Goal: Use online tool/utility: Utilize a website feature to perform a specific function

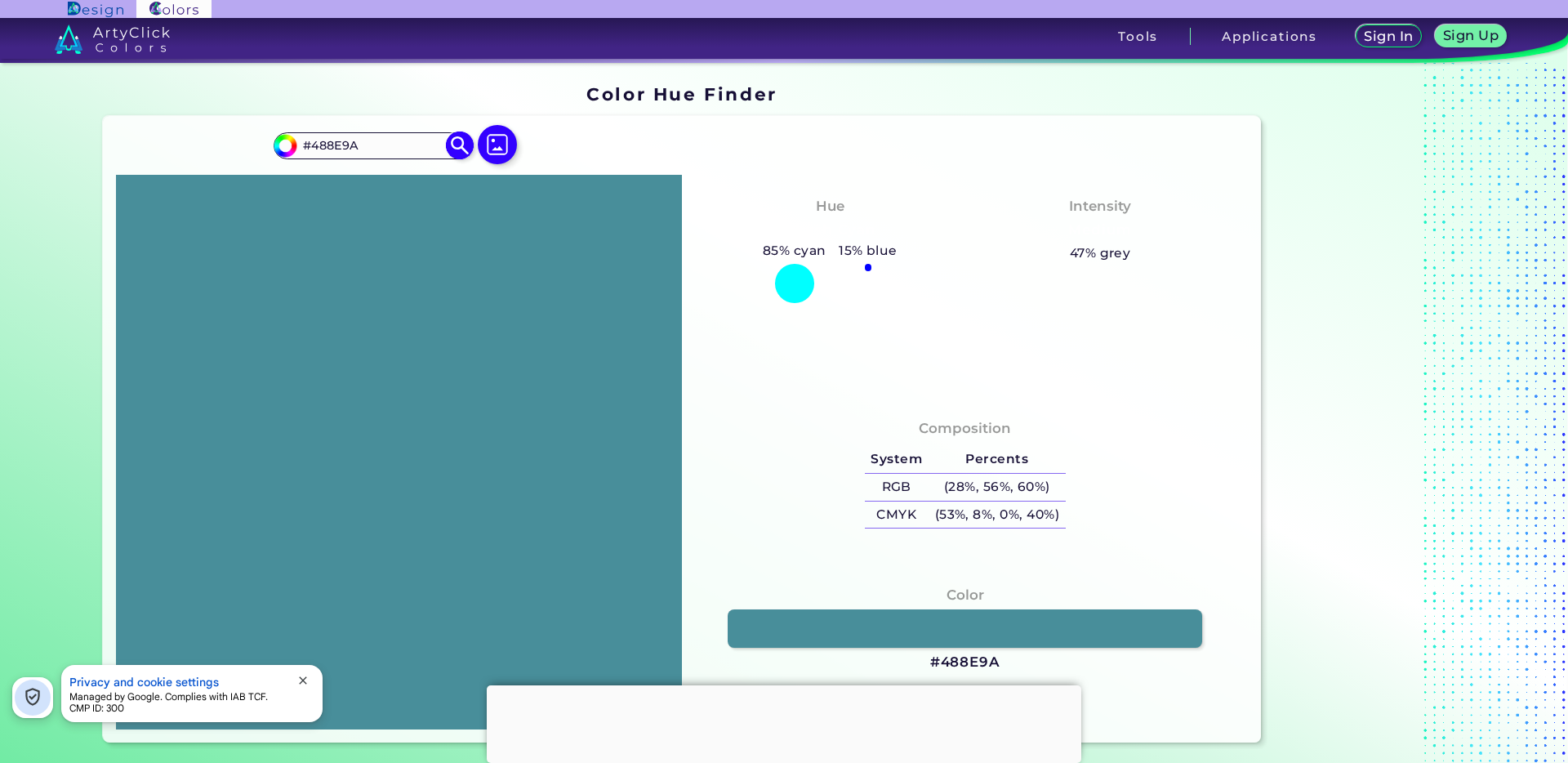
click at [352, 151] on input "#488E9A" at bounding box center [372, 146] width 152 height 22
drag, startPoint x: 373, startPoint y: 147, endPoint x: 228, endPoint y: 145, distance: 145.0
click at [228, 145] on div "#488e9a #488E9A Acadia ◉ Acid Green ◉ Aero Blue ◉ Alabaster ◉ Albescent White ◉…" at bounding box center [682, 429] width 1159 height 627
paste input "EEEE0BD"
click at [464, 148] on img at bounding box center [460, 145] width 29 height 29
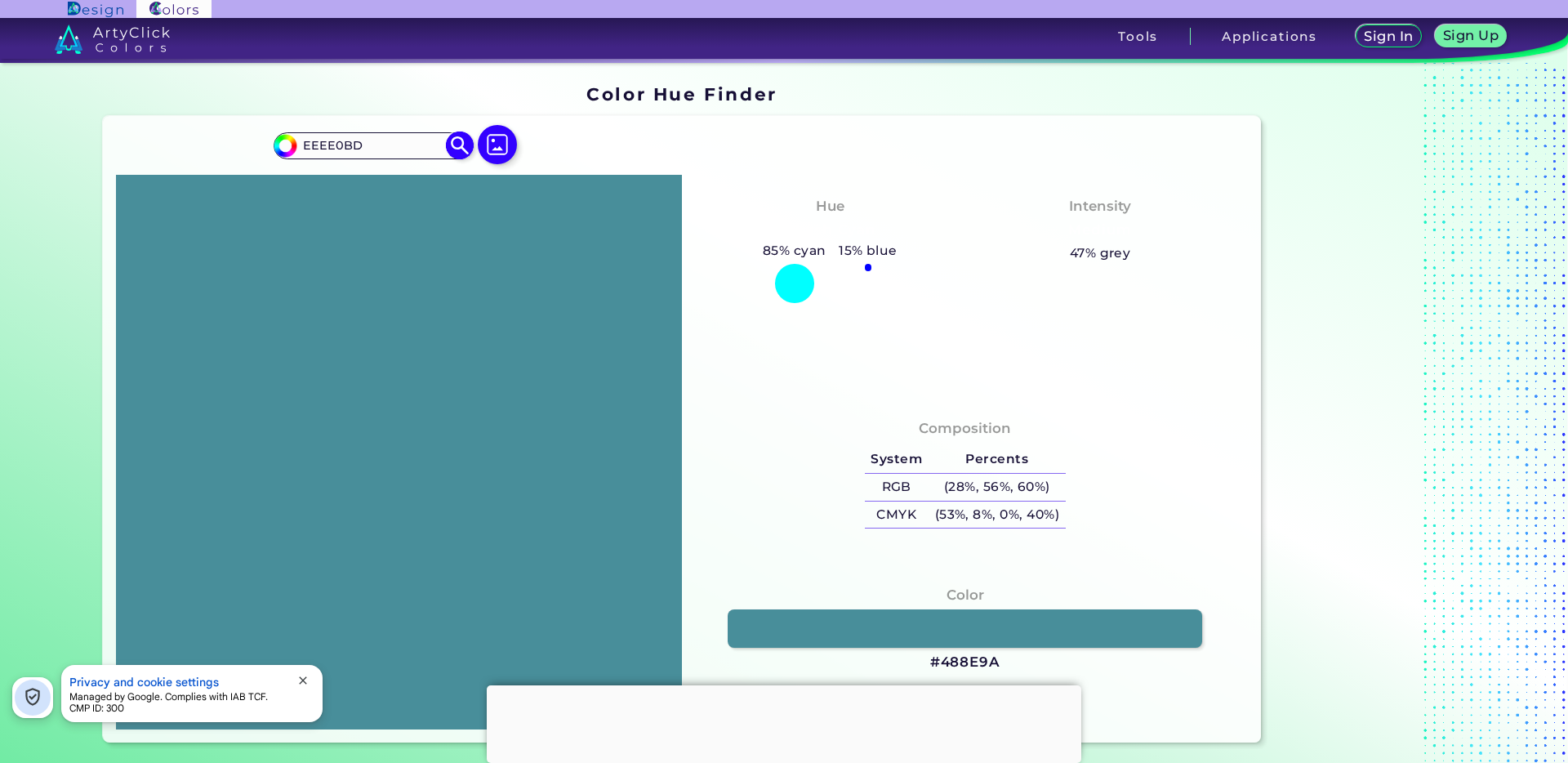
click at [450, 148] on img at bounding box center [460, 145] width 29 height 29
click at [302, 145] on input "EEEE0BD" at bounding box center [372, 146] width 152 height 22
click at [300, 143] on input "EEEE0BD" at bounding box center [372, 146] width 152 height 22
type input "#EEEE0BD"
click at [120, 44] on img at bounding box center [112, 40] width 115 height 30
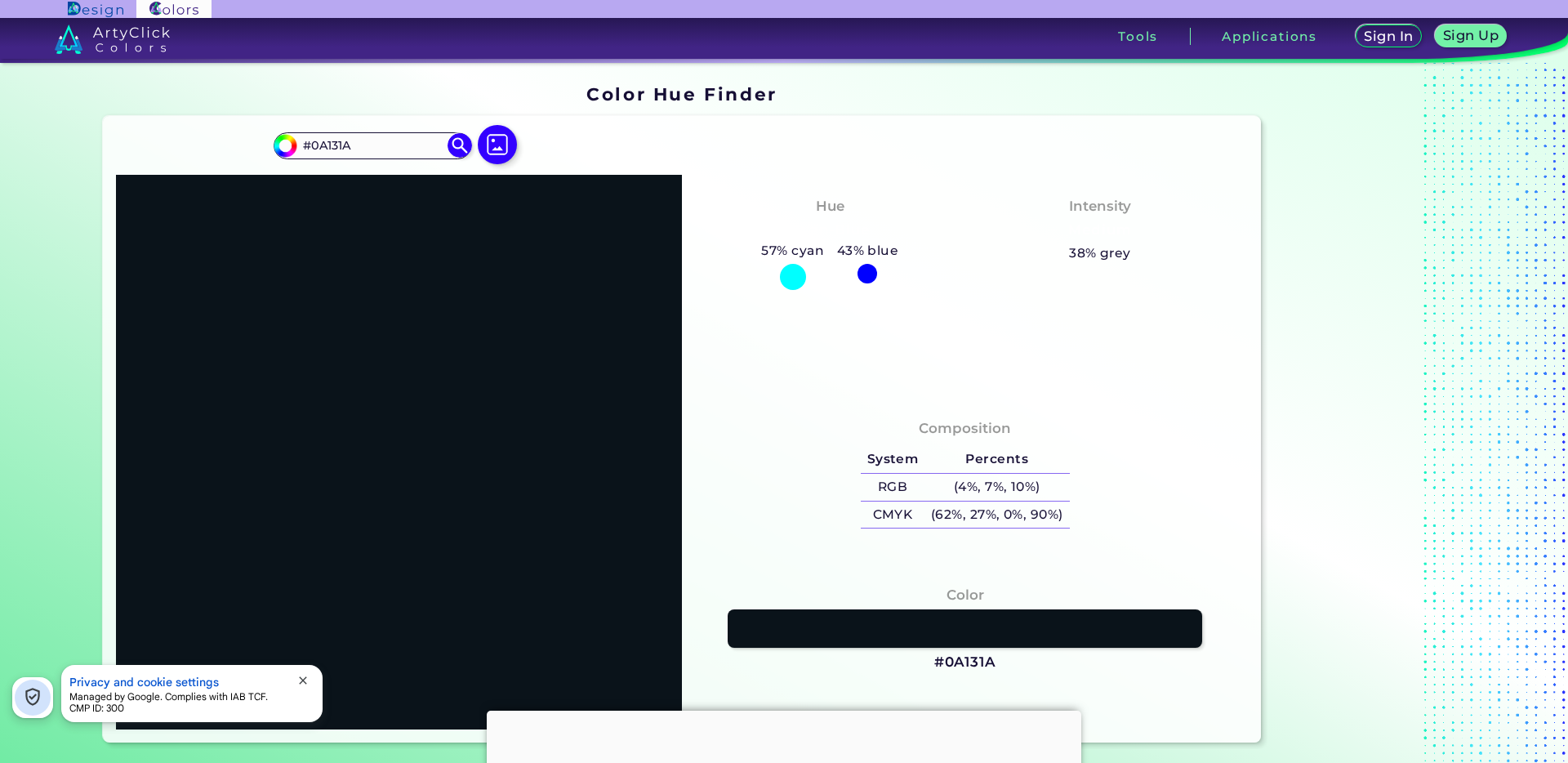
type input "#142439"
